Goal: Task Accomplishment & Management: Manage account settings

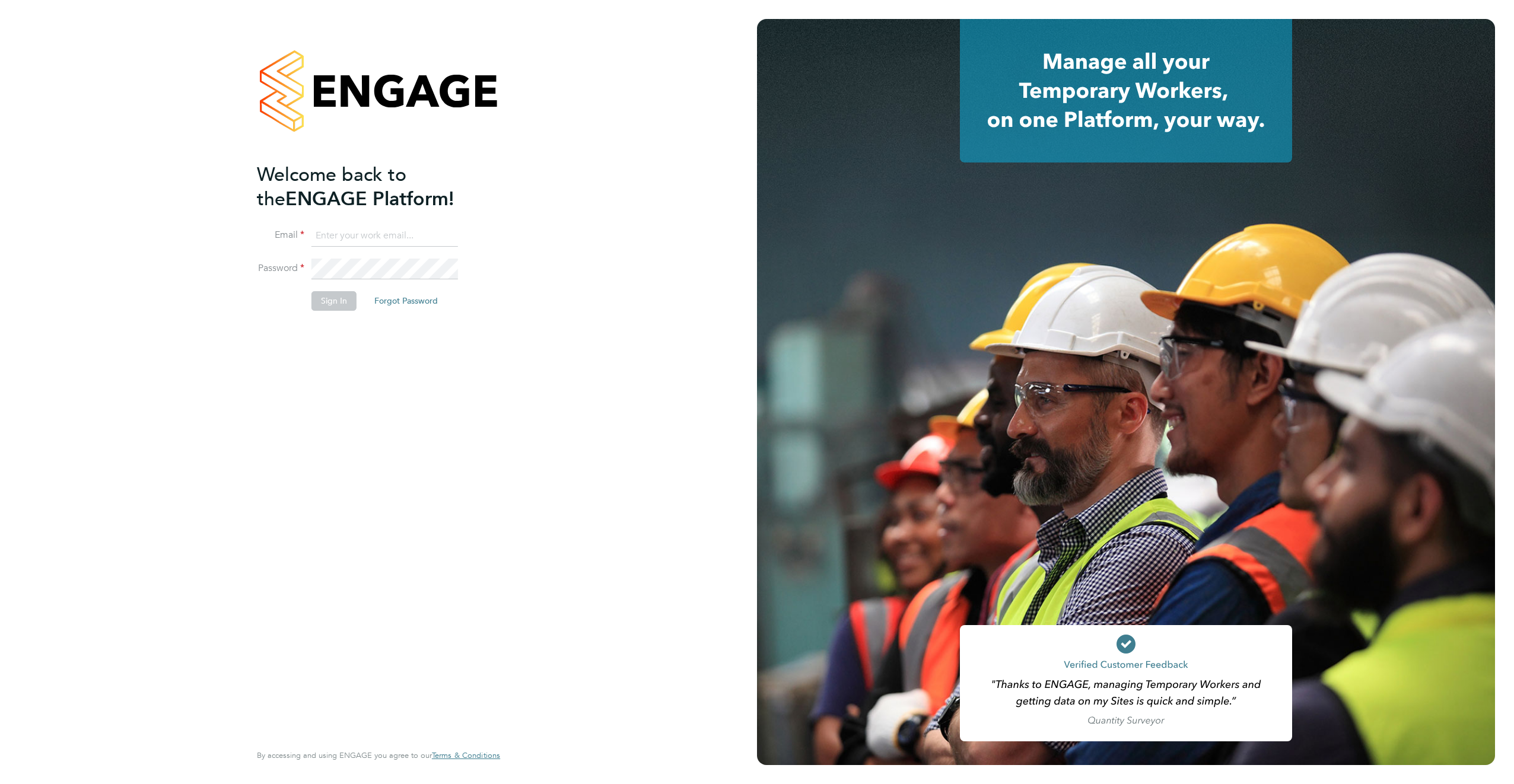
type input "[EMAIL_ADDRESS][DOMAIN_NAME]"
click at [340, 303] on button "Sign In" at bounding box center [334, 301] width 45 height 19
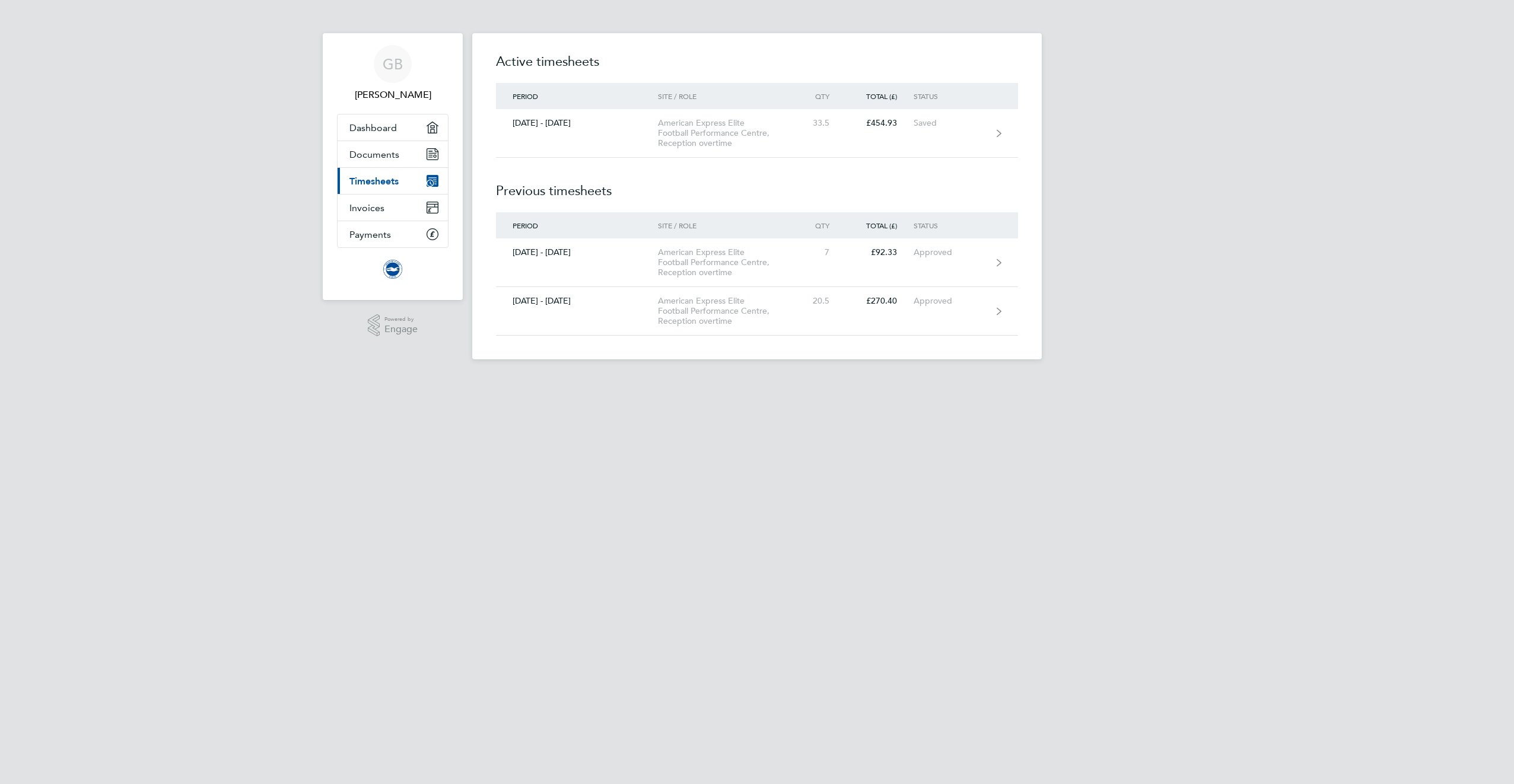
click at [372, 181] on span "Timesheets" at bounding box center [374, 181] width 49 height 11
click at [385, 129] on span "Dashboard" at bounding box center [373, 127] width 48 height 11
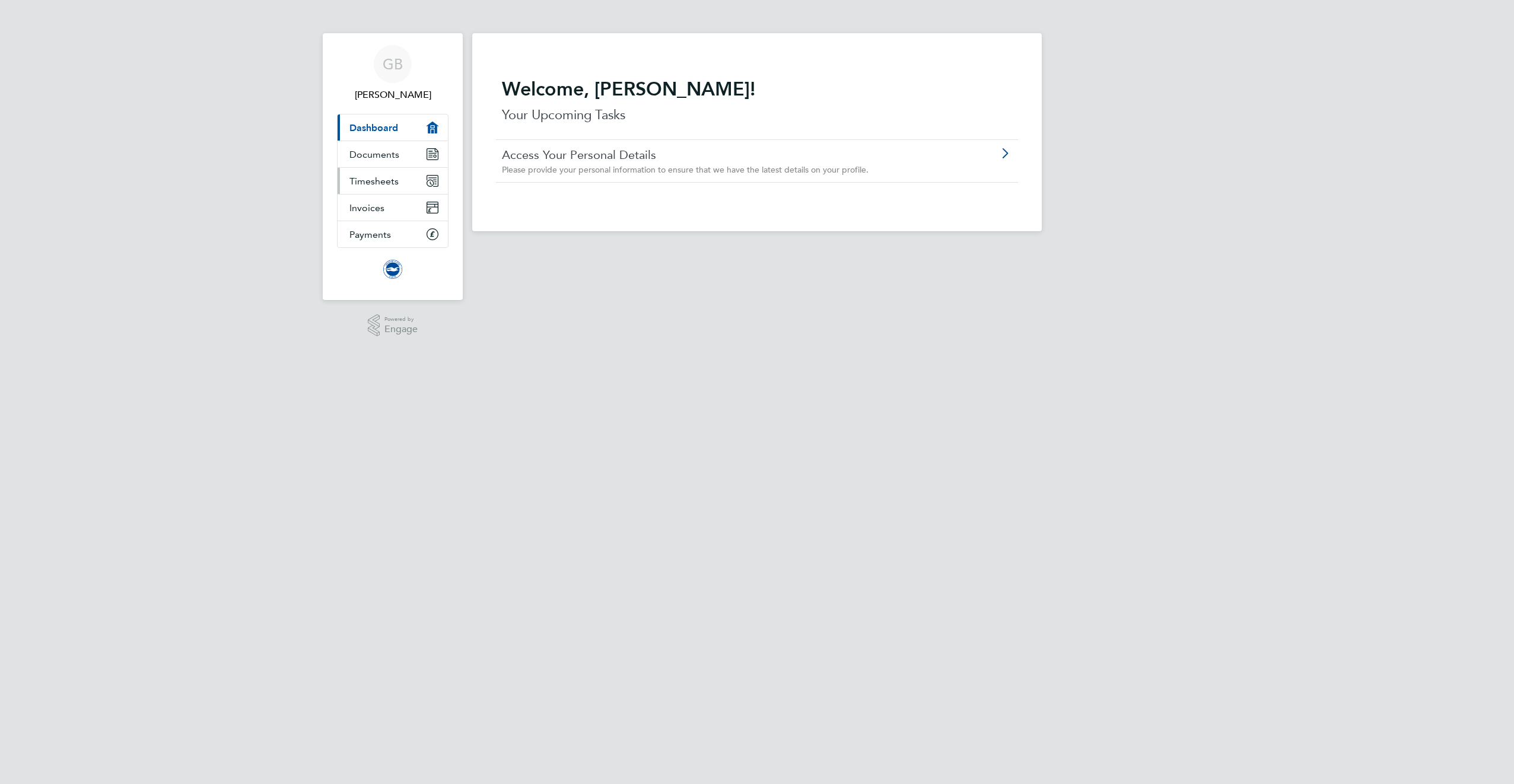
click at [368, 182] on span "Timesheets" at bounding box center [374, 181] width 49 height 11
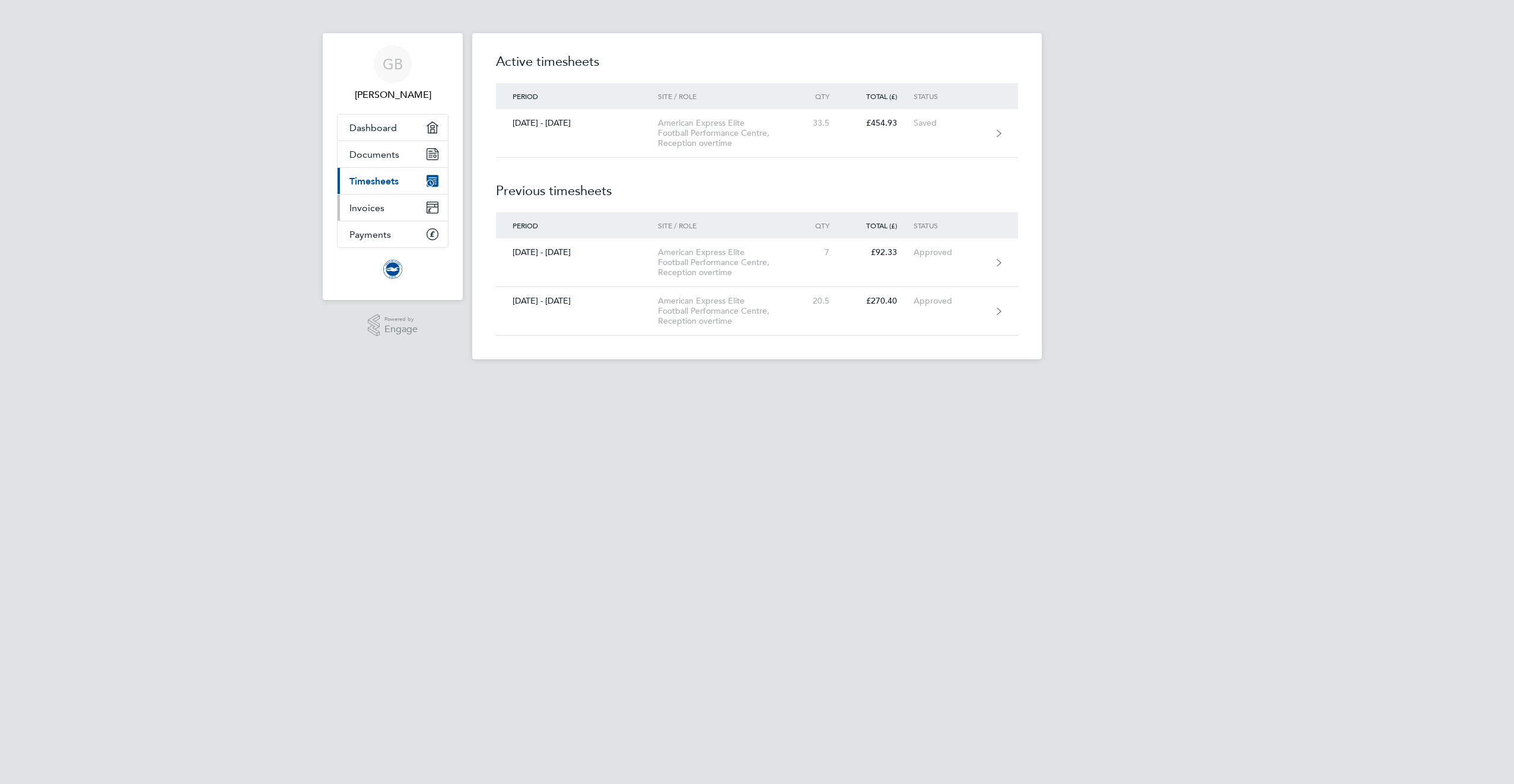
click at [379, 212] on span "Invoices" at bounding box center [367, 208] width 35 height 11
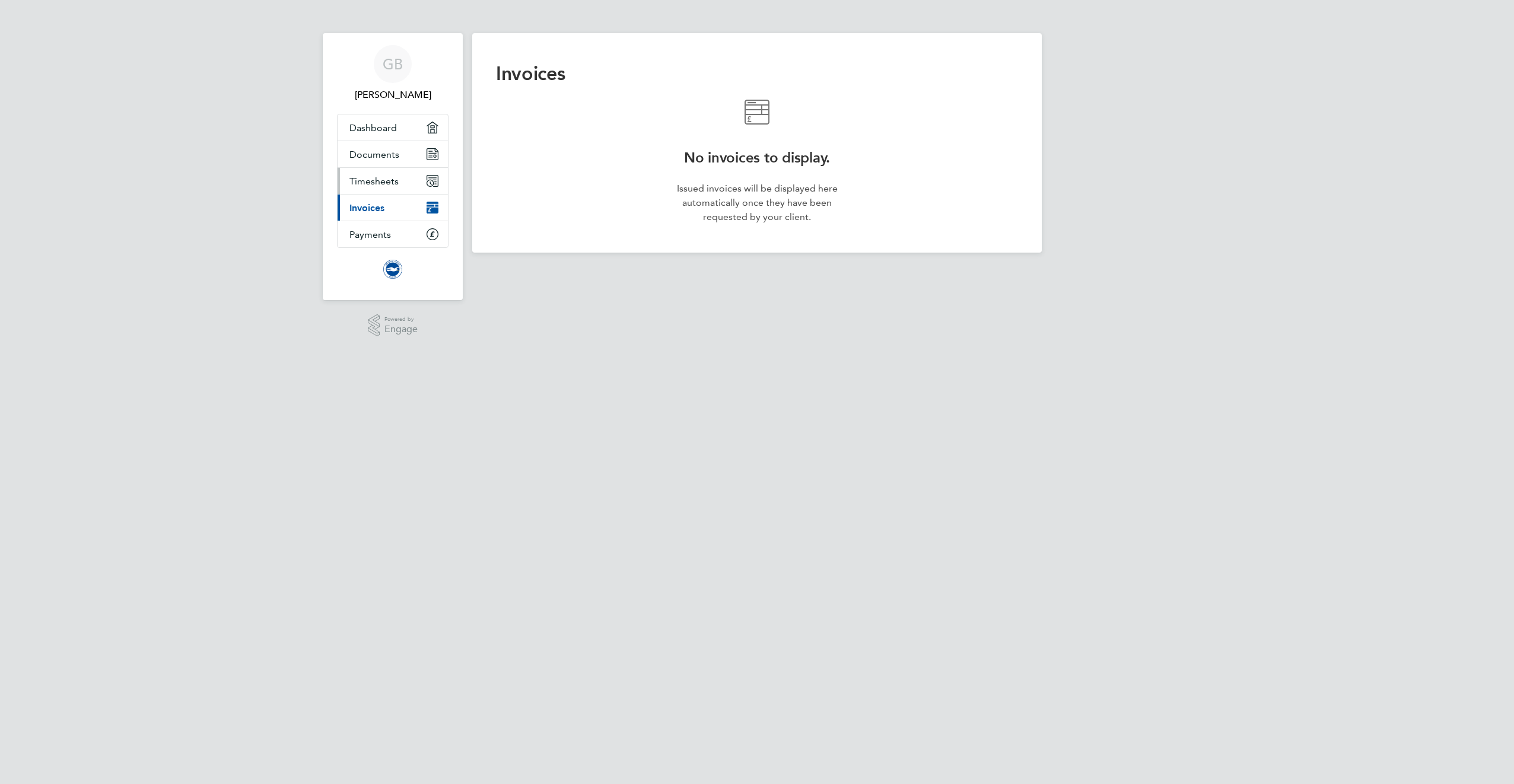
click at [382, 184] on span "Timesheets" at bounding box center [374, 181] width 49 height 11
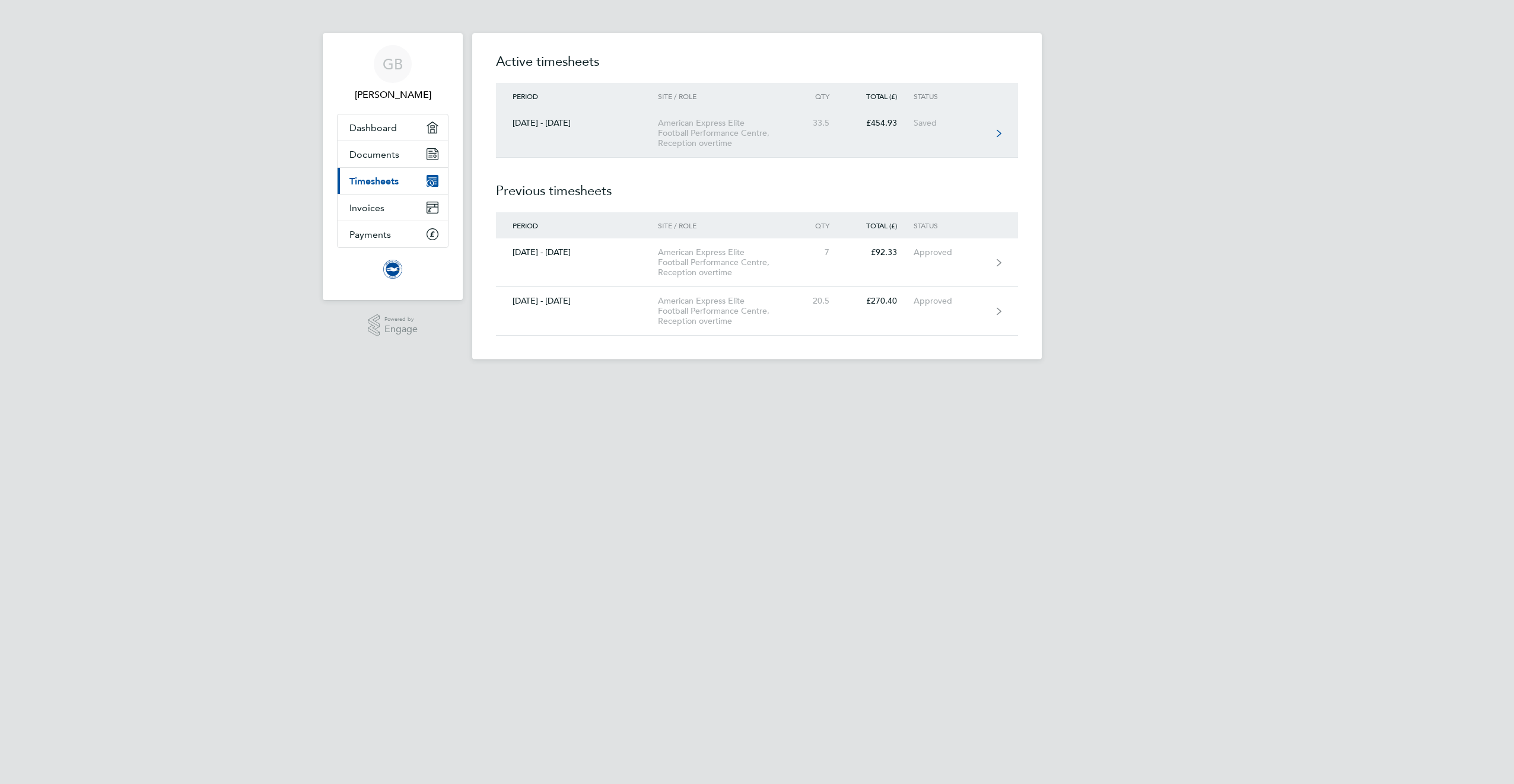
click at [978, 132] on link "01 - 31 Aug 2025 American Express Elite Football Performance Centre, Reception …" at bounding box center [757, 133] width 522 height 48
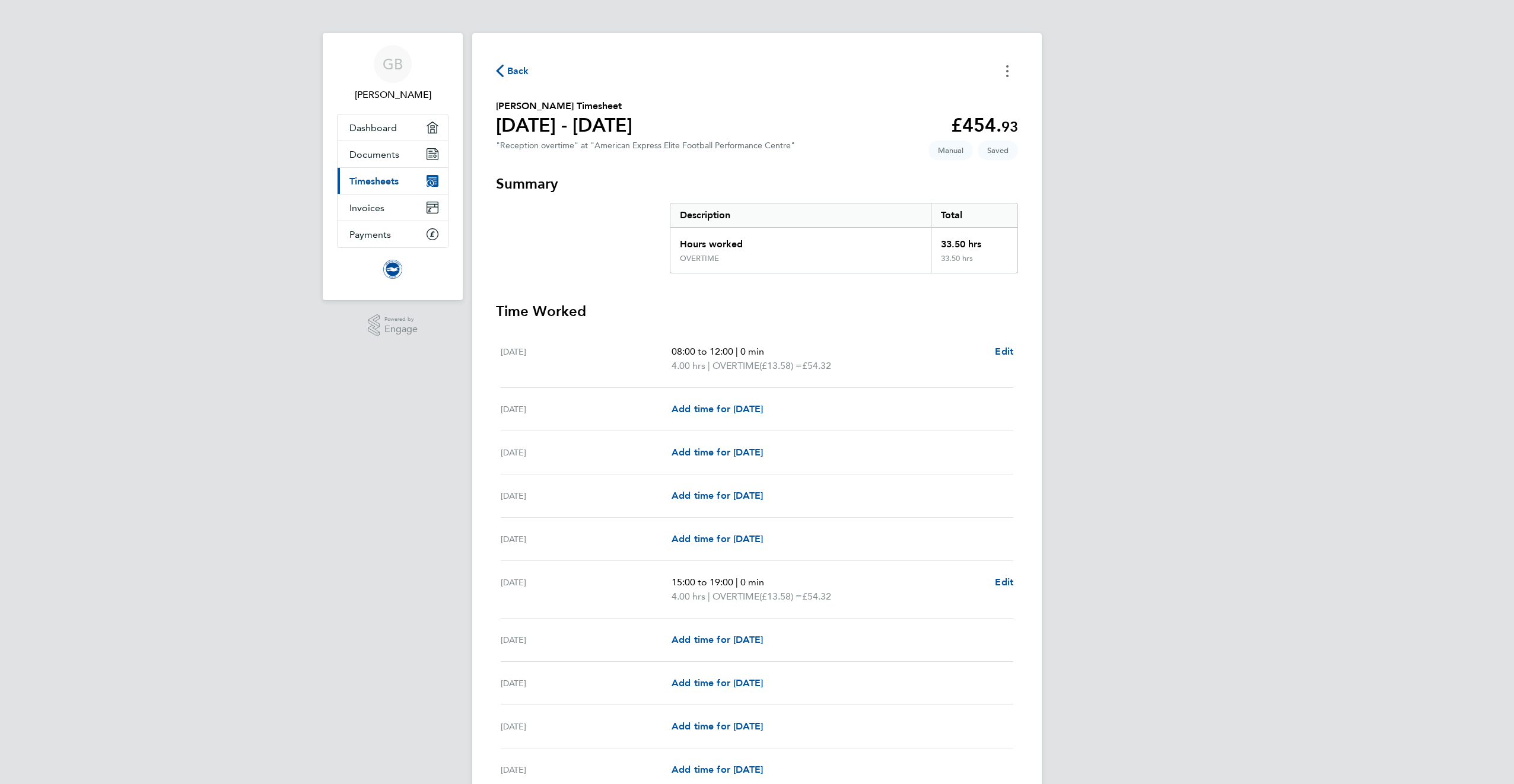
click at [1008, 68] on icon "Timesheets Menu" at bounding box center [1007, 71] width 2 height 12
click at [360, 119] on link "Dashboard" at bounding box center [393, 127] width 110 height 26
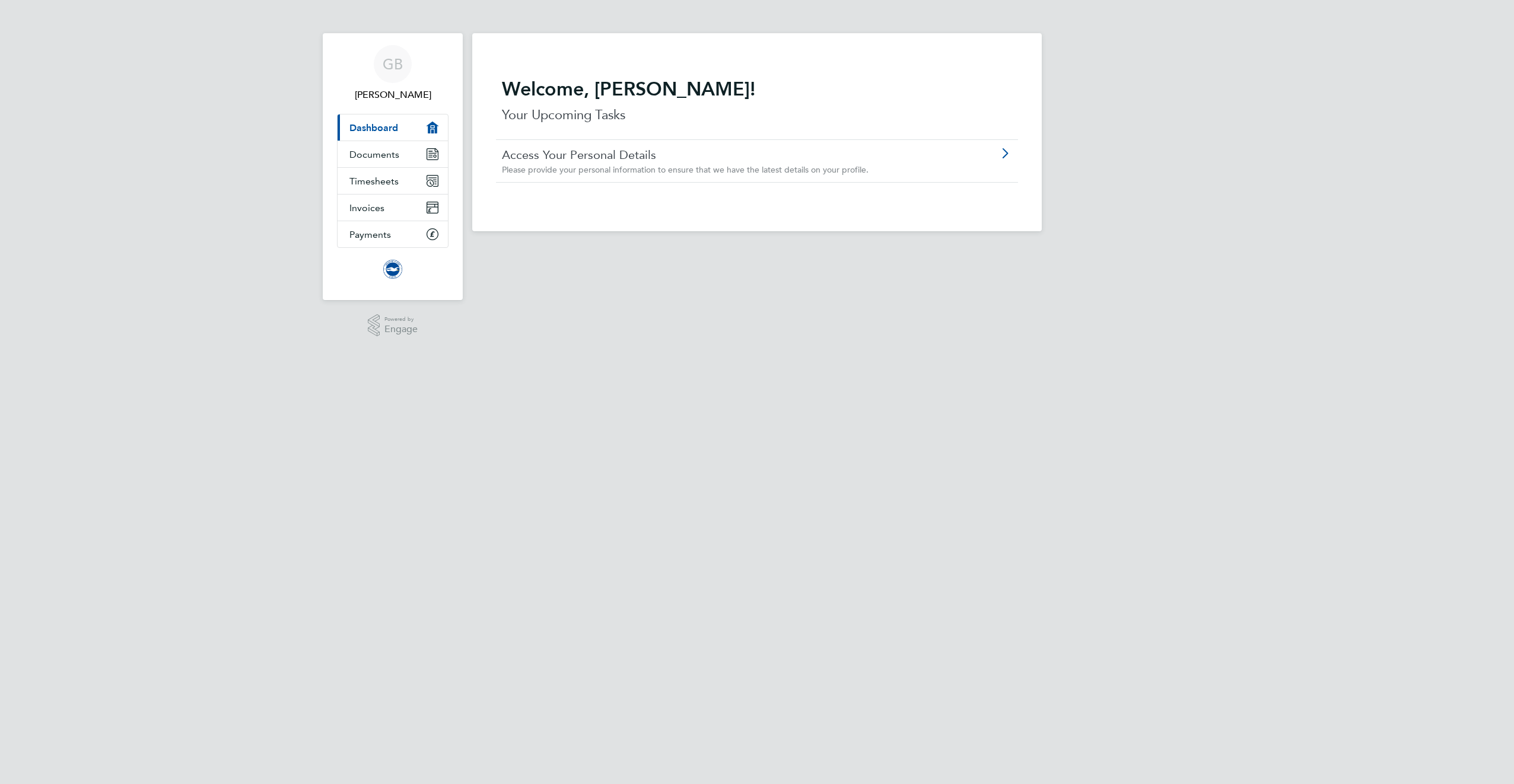
click at [597, 166] on span "Please provide your personal information to ensure that we have the latest deta…" at bounding box center [685, 170] width 367 height 10
click at [374, 161] on link "Documents" at bounding box center [393, 154] width 110 height 26
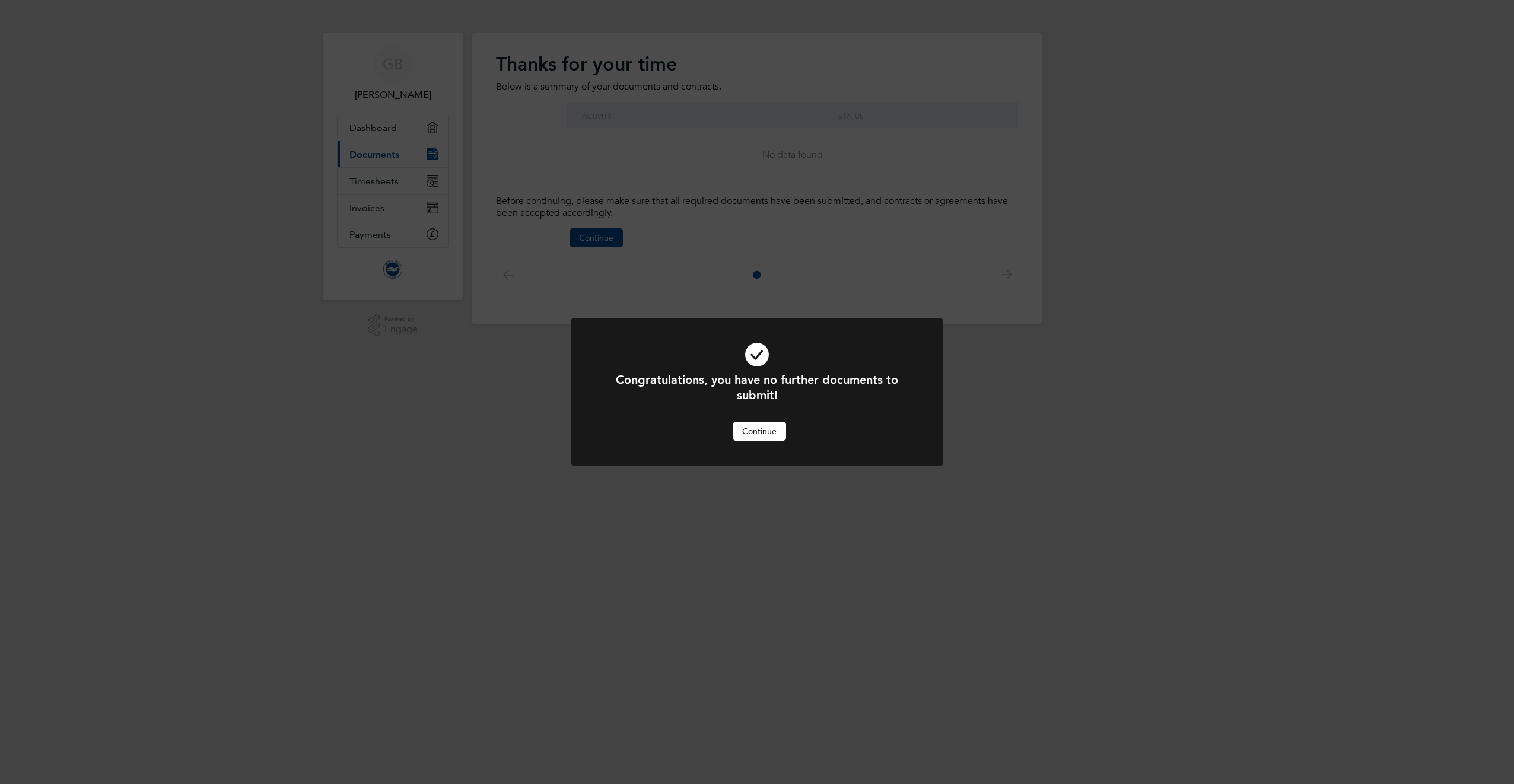
click at [763, 435] on button "Continue" at bounding box center [760, 431] width 54 height 19
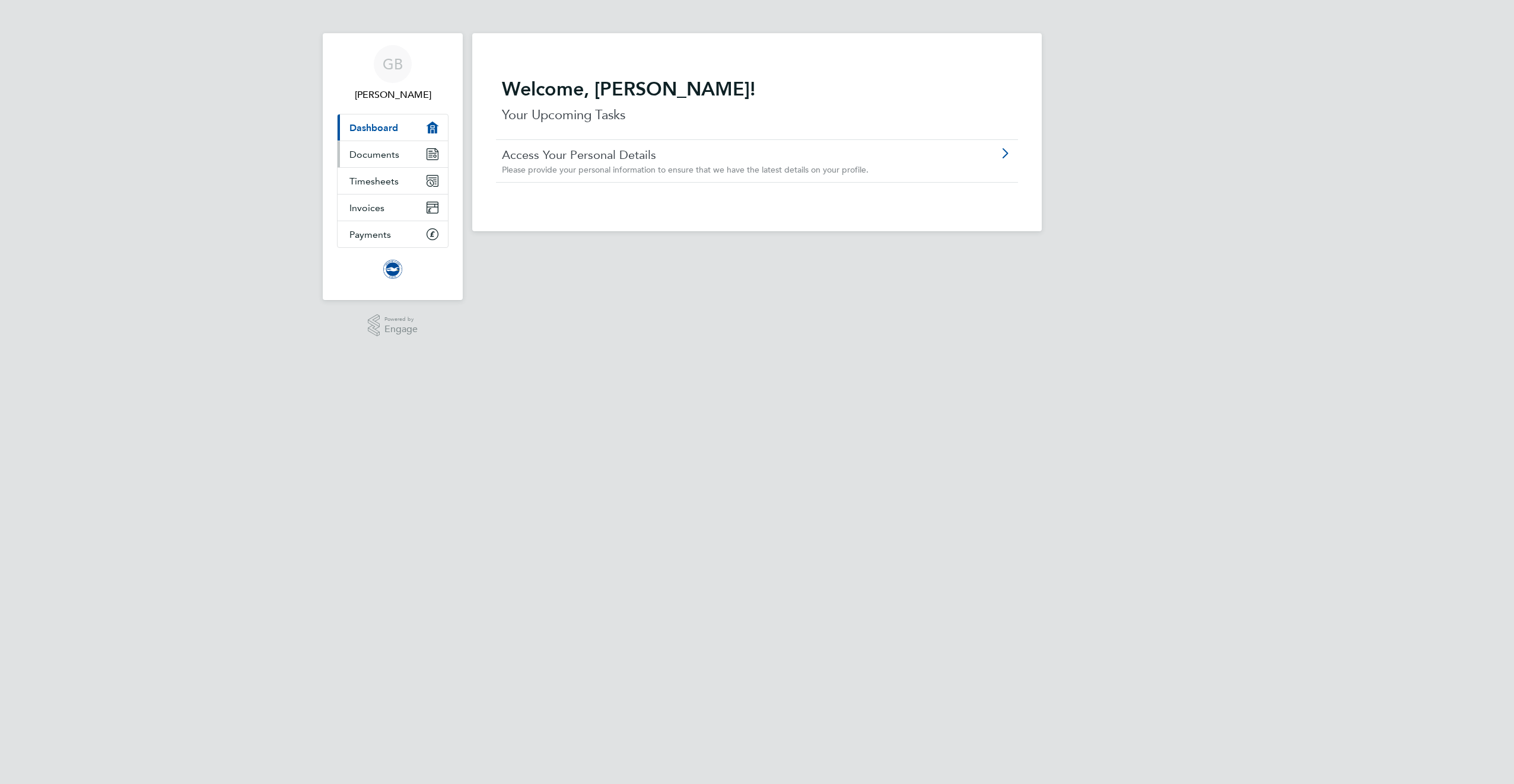
click at [379, 162] on link "Documents" at bounding box center [393, 154] width 110 height 26
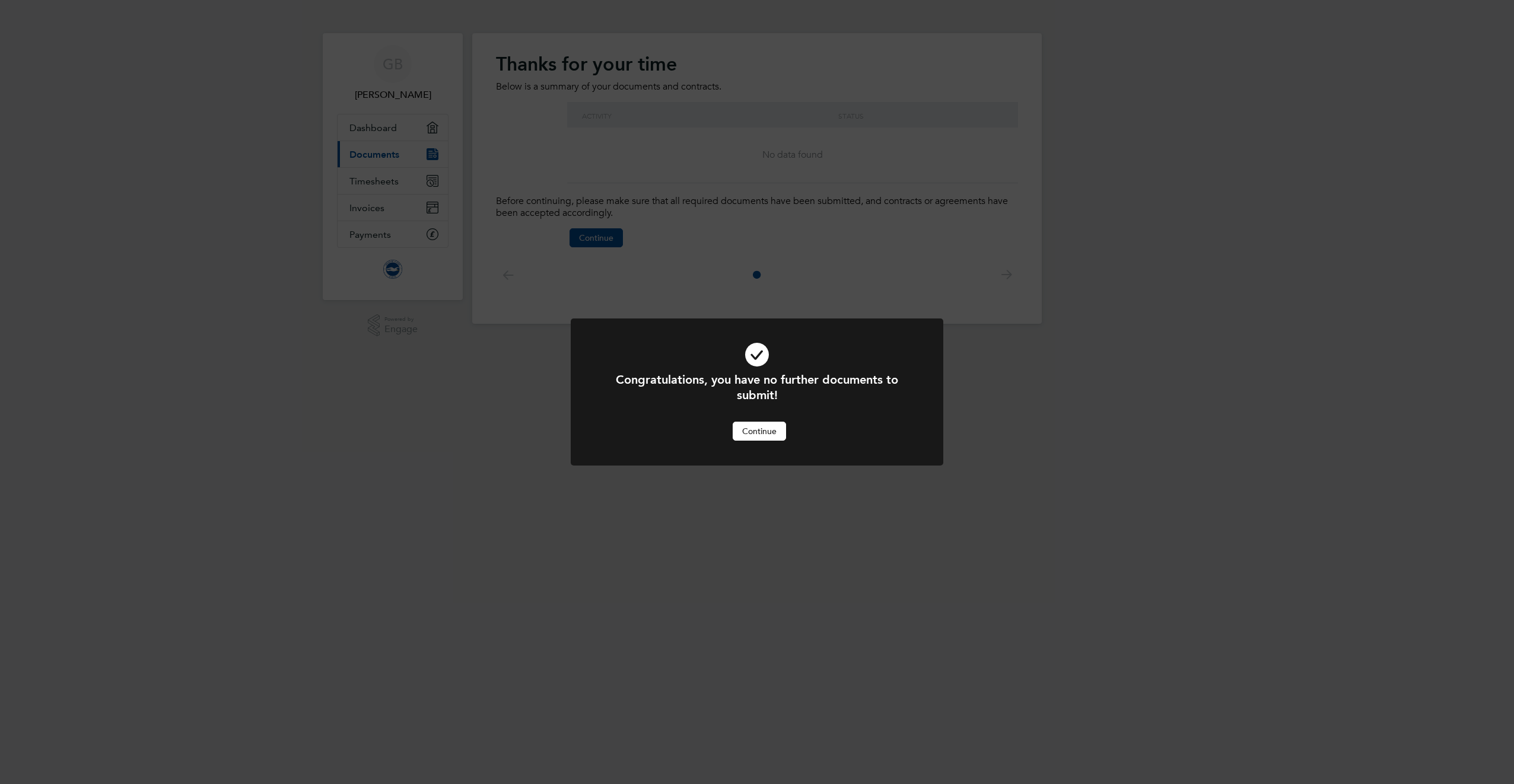
click at [766, 422] on button "Continue" at bounding box center [760, 431] width 54 height 19
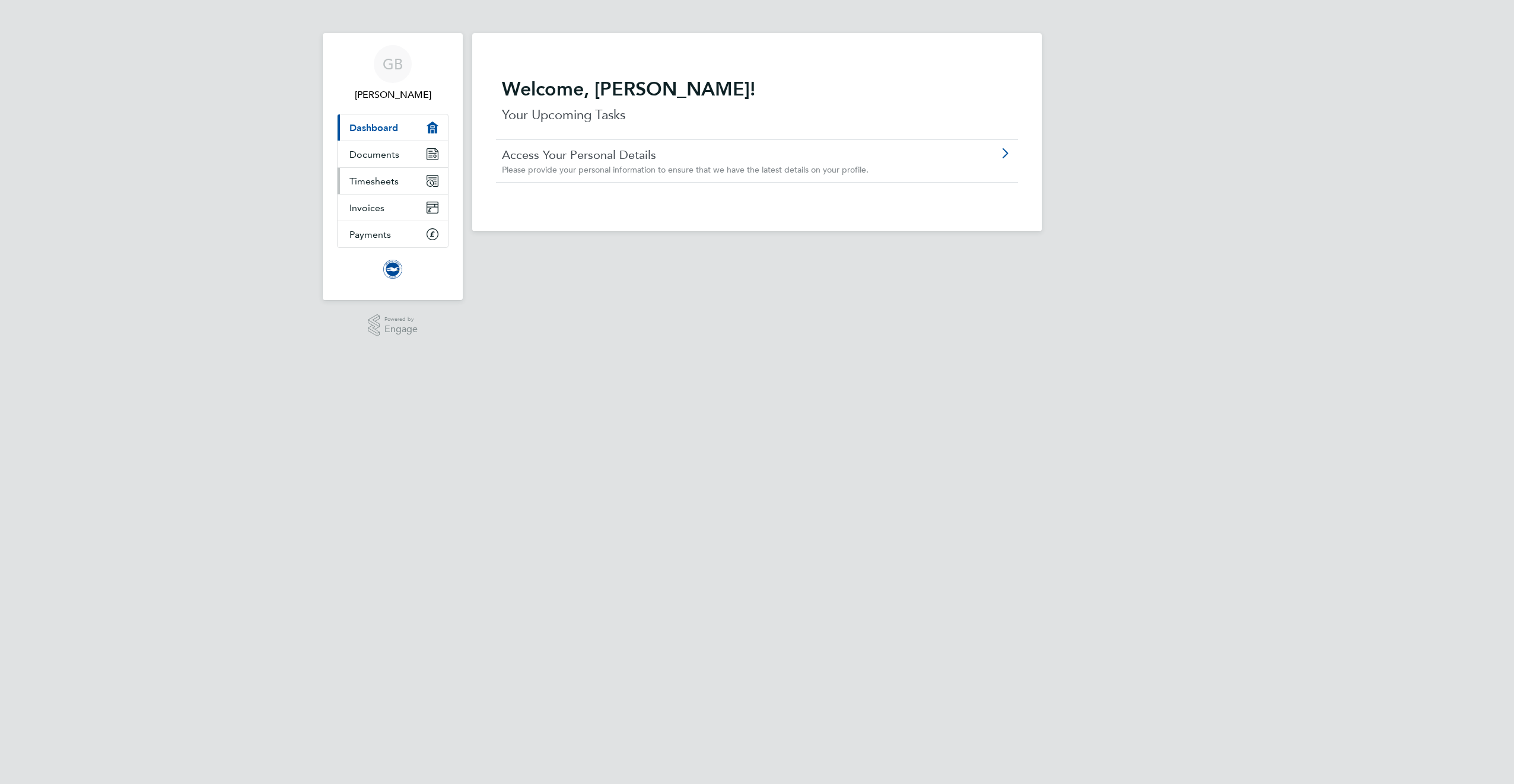
click at [394, 186] on span "Timesheets" at bounding box center [374, 181] width 49 height 11
